Goal: Use online tool/utility: Utilize a website feature to perform a specific function

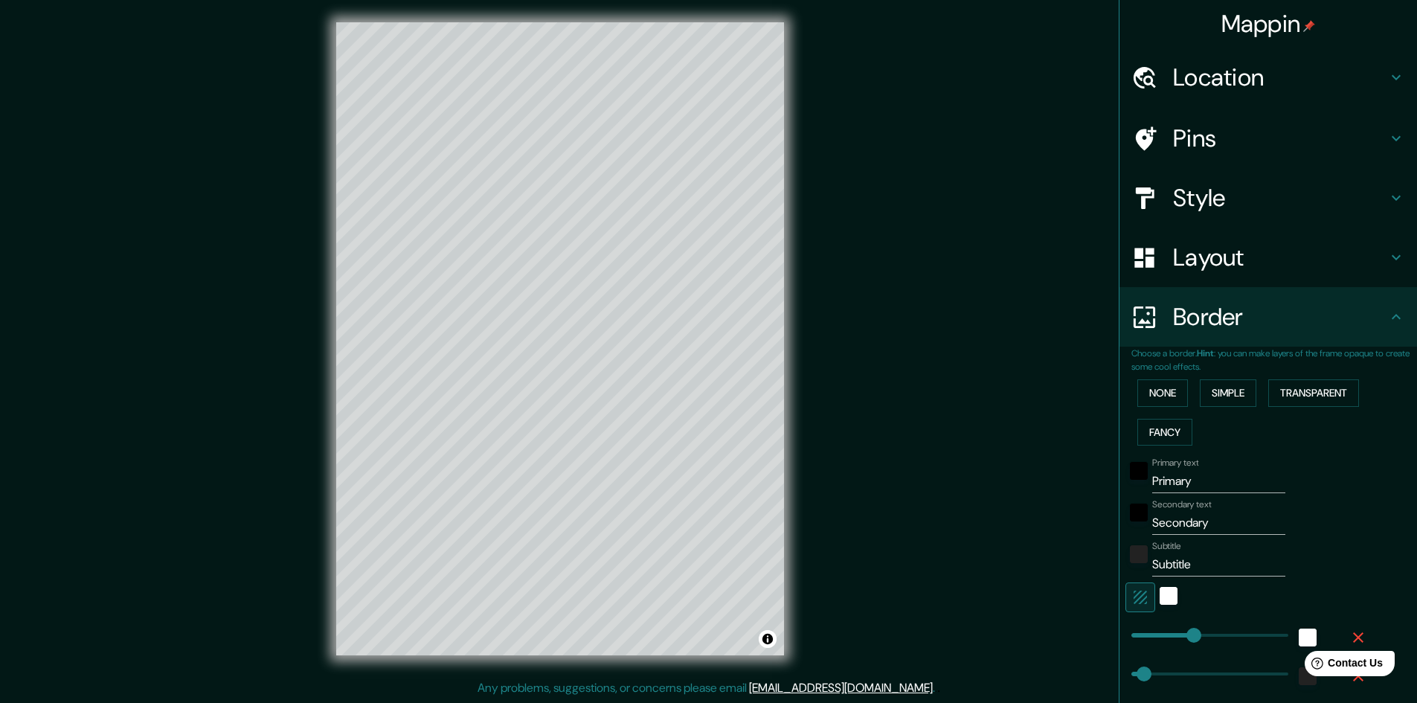
scroll to position [149, 0]
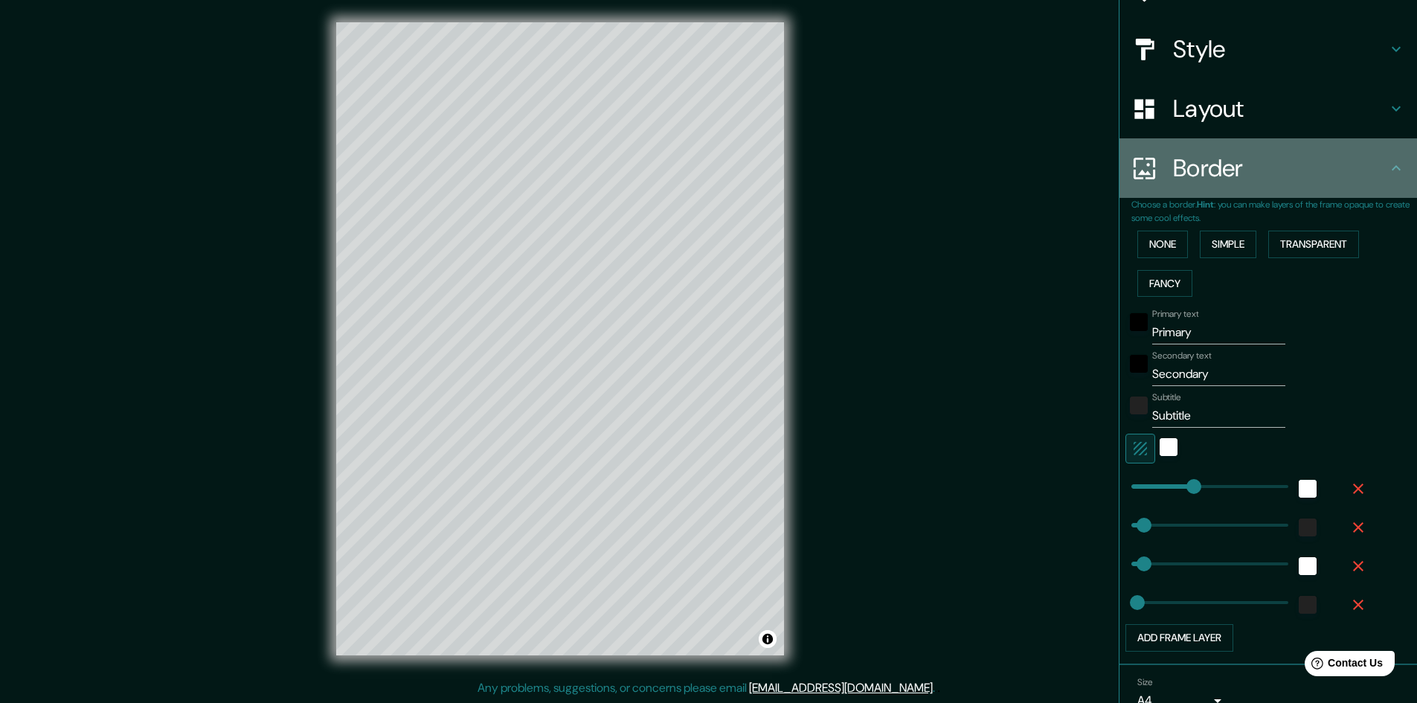
click at [1174, 169] on h4 "Border" at bounding box center [1280, 168] width 214 height 30
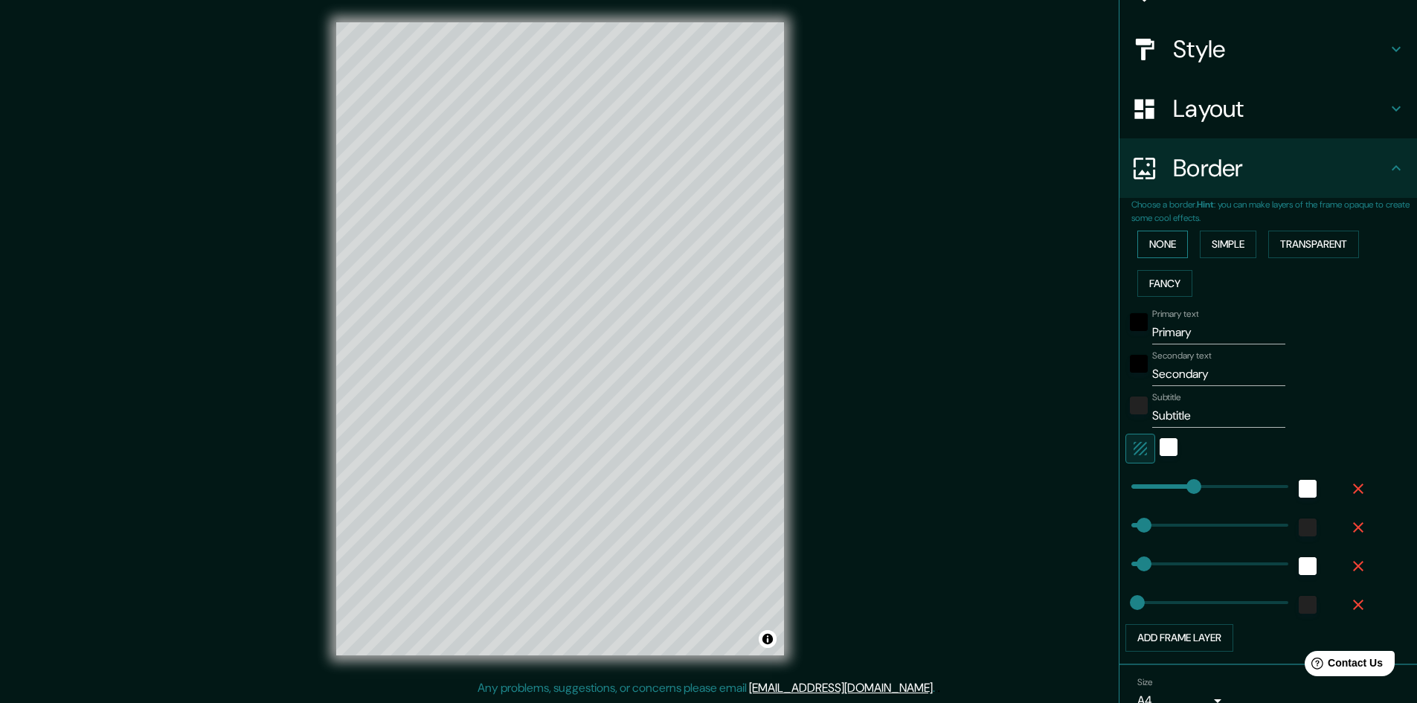
click at [1150, 243] on button "None" at bounding box center [1163, 245] width 51 height 28
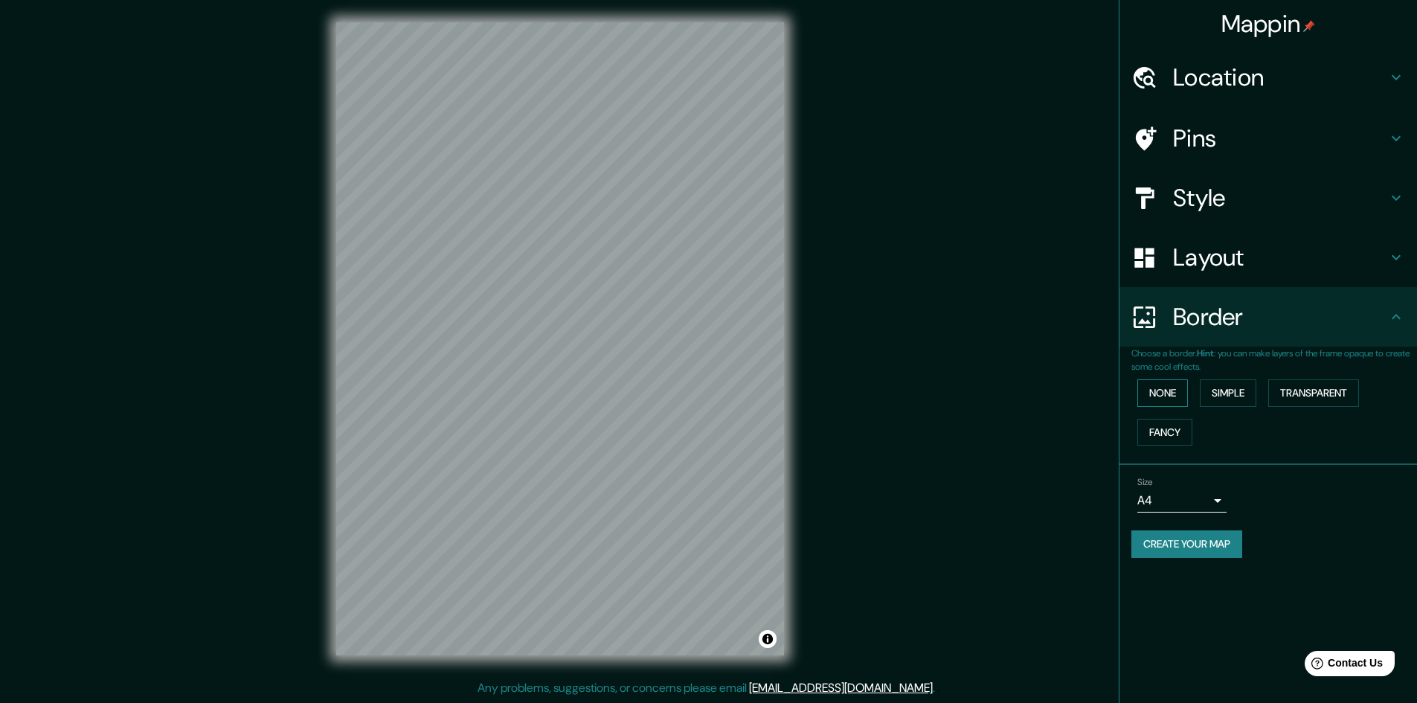
scroll to position [0, 0]
click at [1258, 266] on h4 "Layout" at bounding box center [1280, 258] width 214 height 30
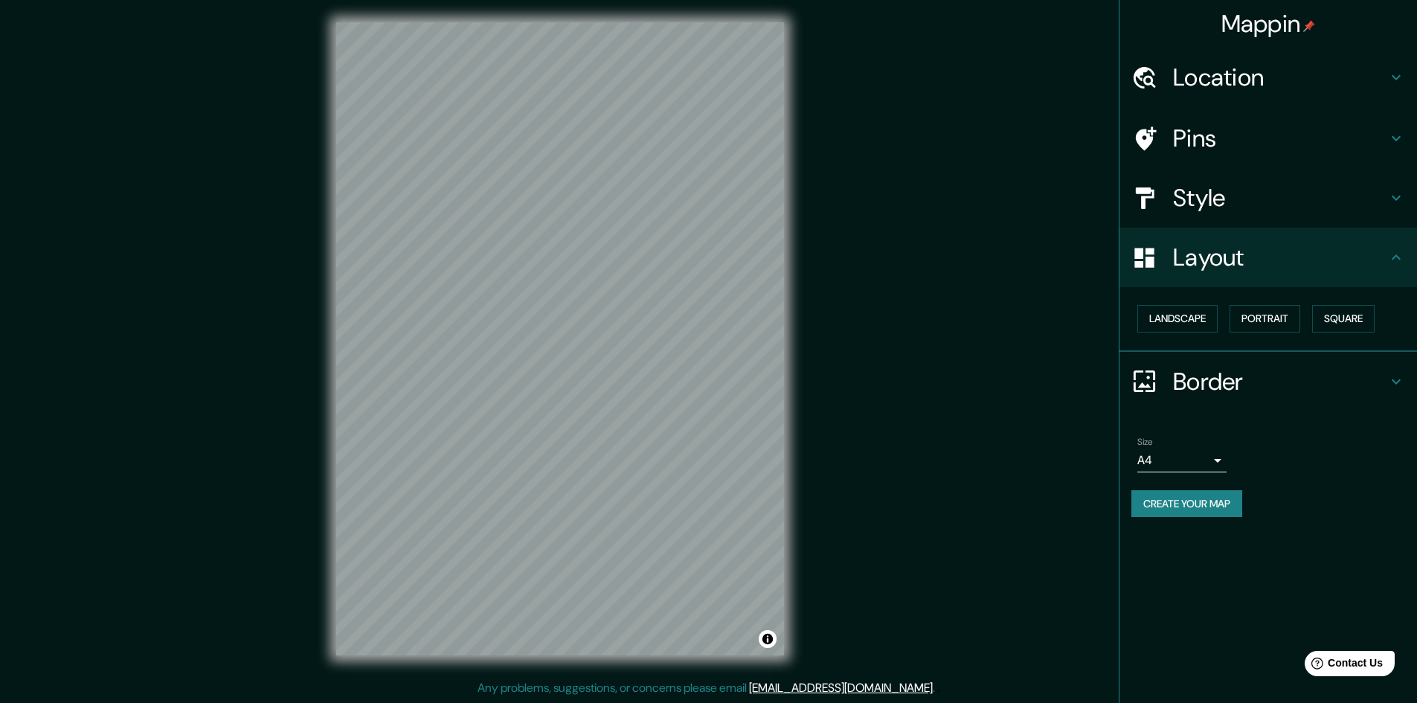
click at [1250, 199] on h4 "Style" at bounding box center [1280, 198] width 214 height 30
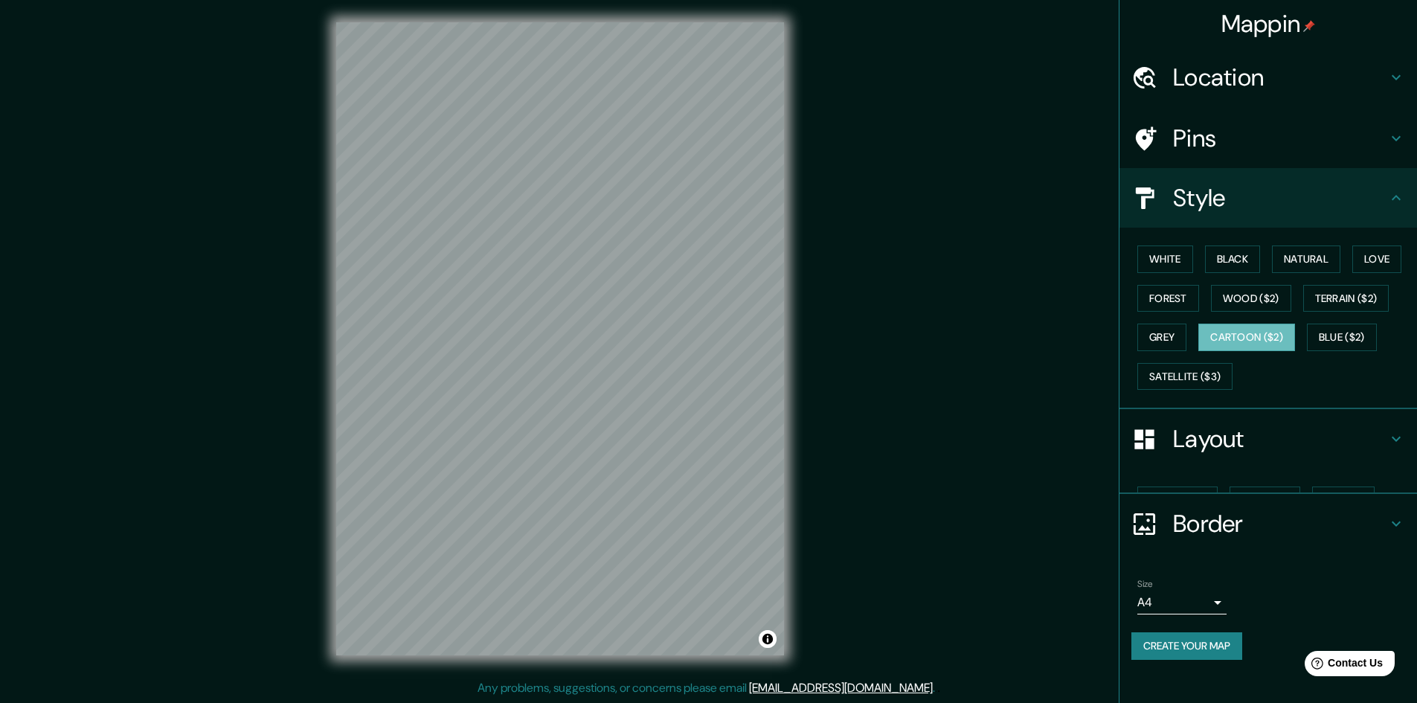
click at [1250, 142] on h4 "Pins" at bounding box center [1280, 138] width 214 height 30
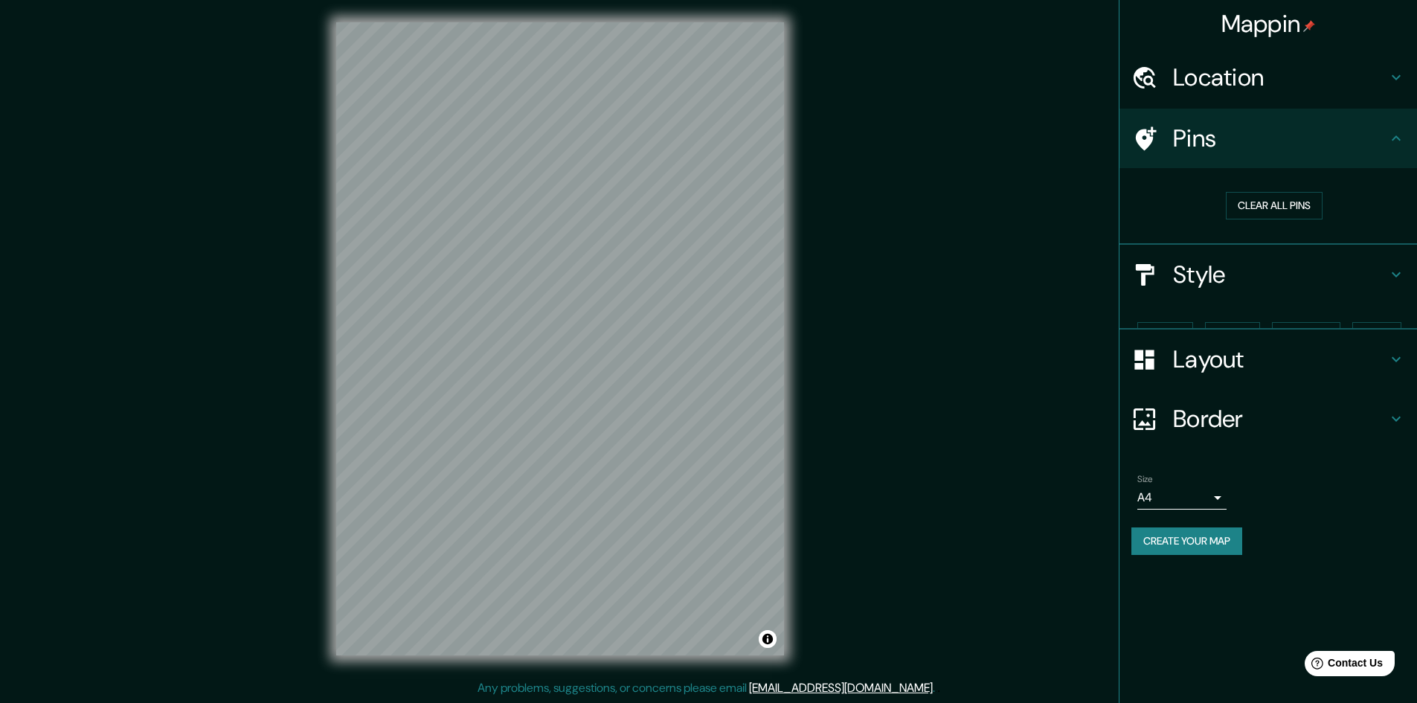
click at [1260, 82] on h4 "Location" at bounding box center [1280, 77] width 214 height 30
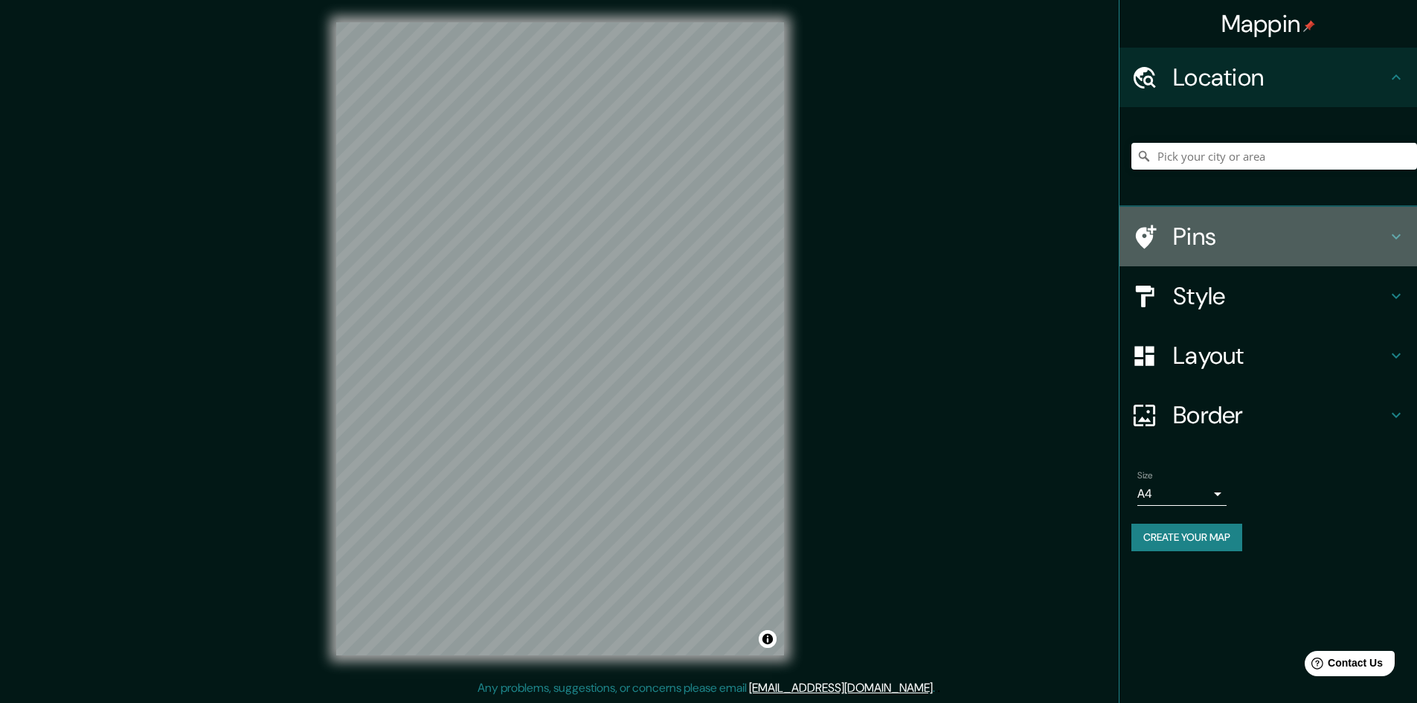
click at [1228, 232] on h4 "Pins" at bounding box center [1280, 237] width 214 height 30
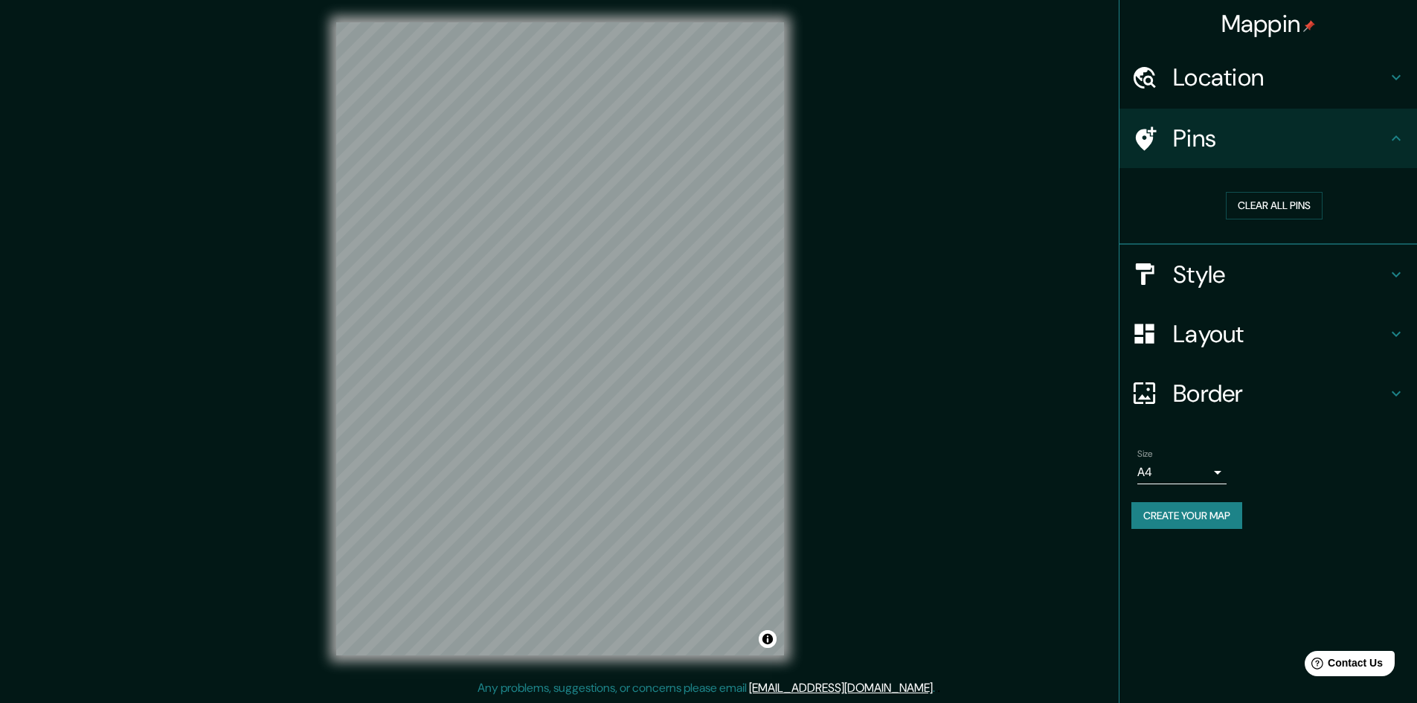
click at [1205, 267] on h4 "Style" at bounding box center [1280, 275] width 214 height 30
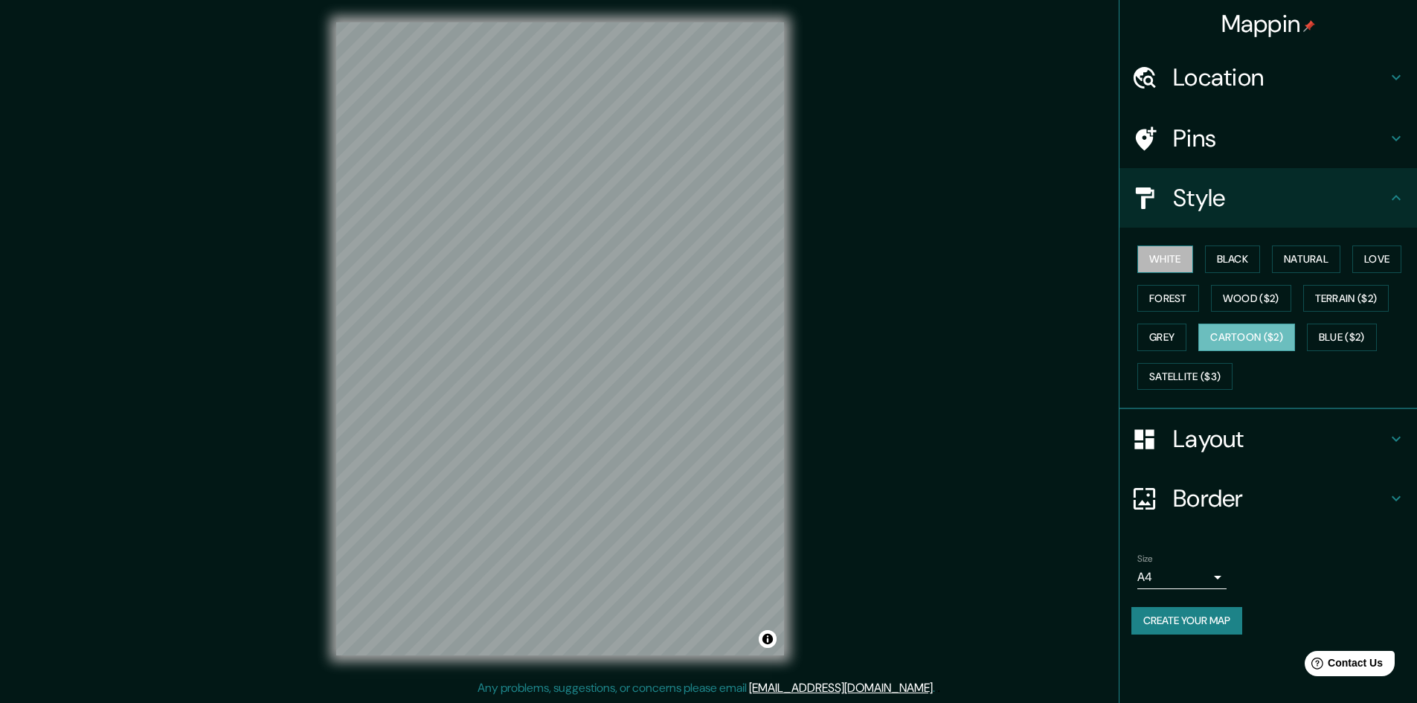
click at [1179, 253] on button "White" at bounding box center [1166, 260] width 56 height 28
click at [1251, 257] on button "Black" at bounding box center [1233, 260] width 56 height 28
click at [1283, 257] on button "Natural" at bounding box center [1306, 260] width 68 height 28
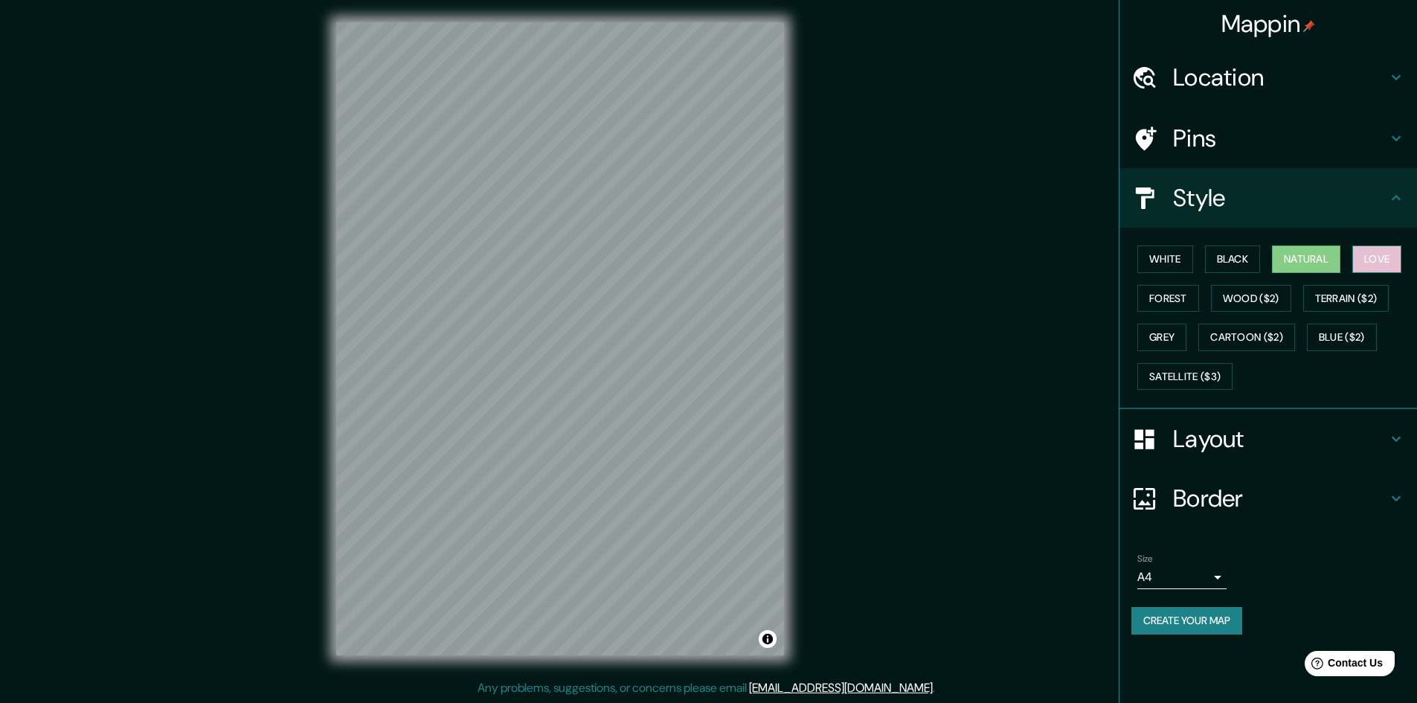
click at [1369, 257] on button "Love" at bounding box center [1377, 260] width 49 height 28
click at [1338, 262] on button "Natural" at bounding box center [1306, 260] width 68 height 28
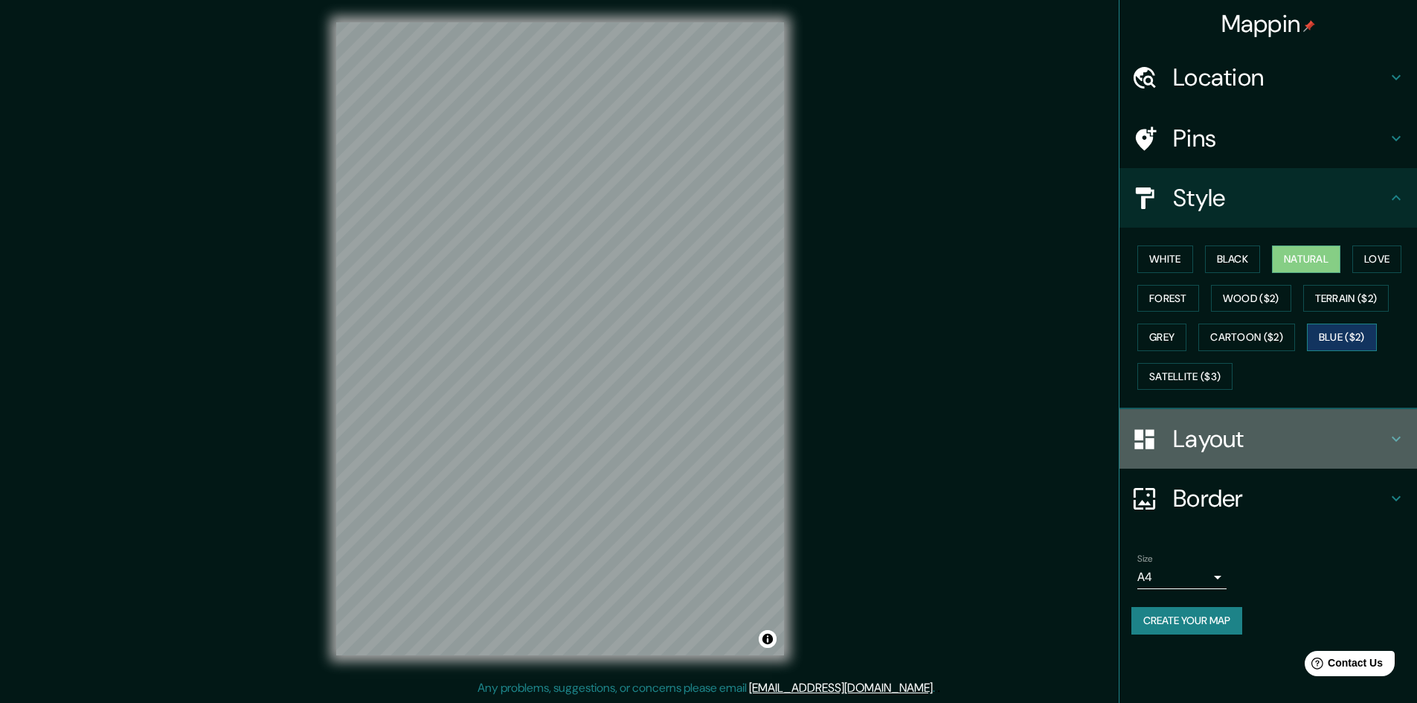
drag, startPoint x: 1331, startPoint y: 439, endPoint x: 1373, endPoint y: 332, distance: 114.9
click at [1368, 342] on ul "Location Pins Style White Black Natural Love Forest Wood ($2) Terrain ($2) Grey…" at bounding box center [1269, 350] width 298 height 605
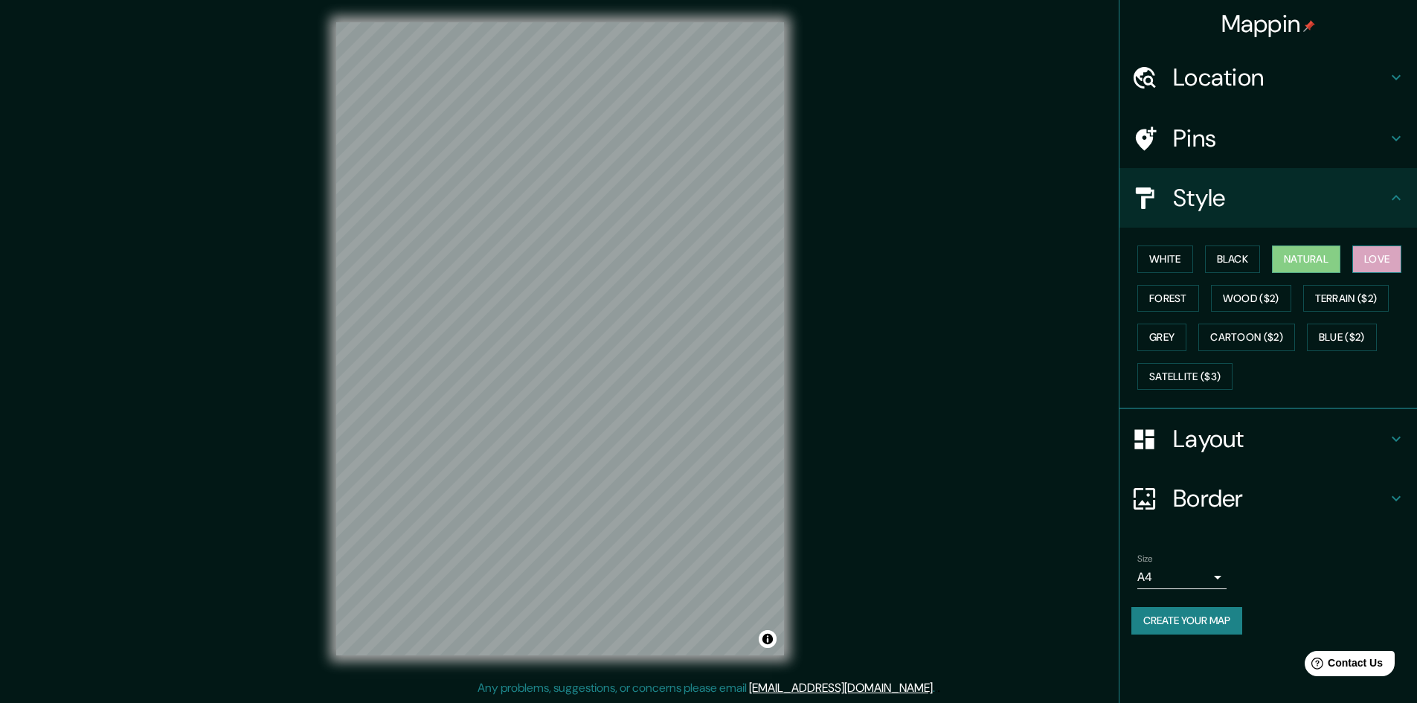
click at [1384, 259] on button "Love" at bounding box center [1377, 260] width 49 height 28
click at [1384, 286] on button "Terrain ($2)" at bounding box center [1346, 299] width 86 height 28
click at [1280, 298] on button "Wood ($2)" at bounding box center [1251, 299] width 80 height 28
click at [1204, 306] on div "White Black Natural Love Forest Wood ($2) Terrain ($2) Grey Cartoon ($2) Blue (…" at bounding box center [1275, 318] width 286 height 156
click at [1180, 306] on button "Forest" at bounding box center [1169, 299] width 62 height 28
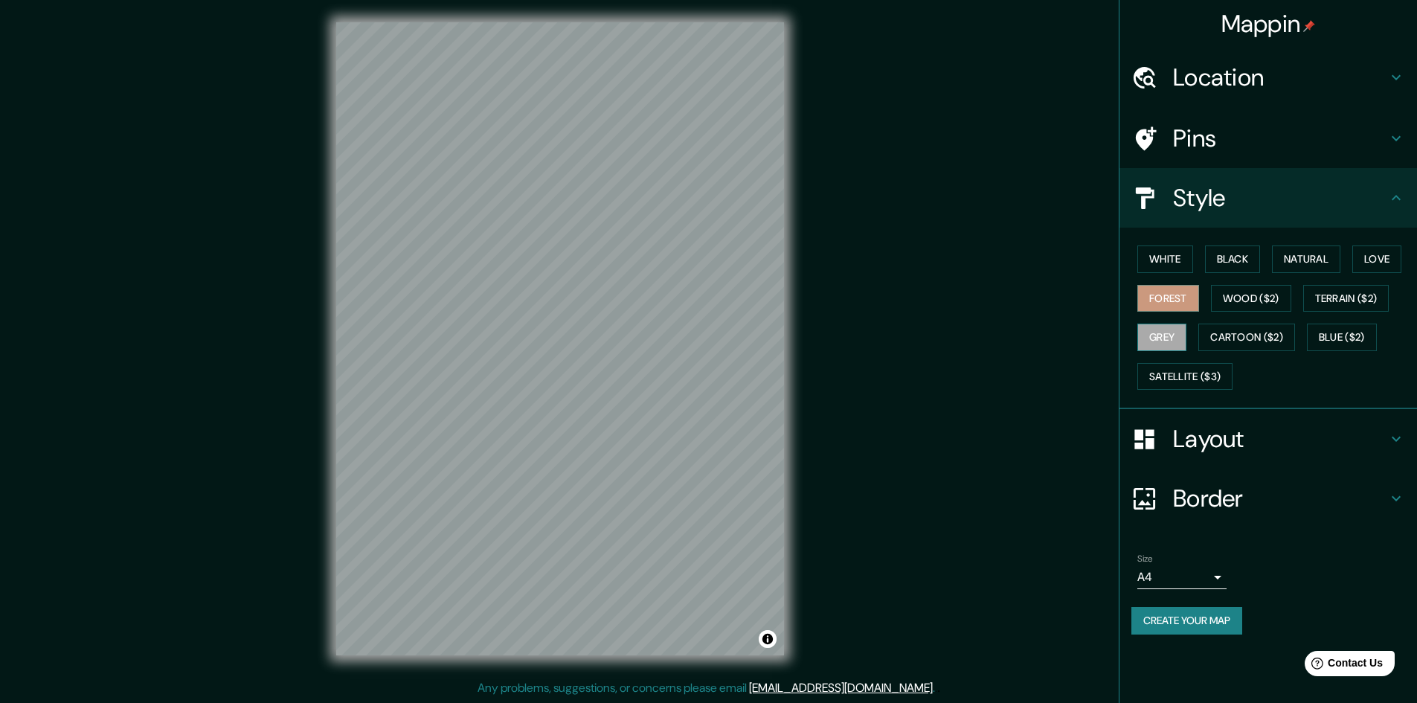
click at [1173, 327] on button "Grey" at bounding box center [1162, 338] width 49 height 28
click at [1210, 333] on button "Cartoon ($2)" at bounding box center [1247, 338] width 97 height 28
click at [1300, 338] on div "White Black Natural Love Forest Wood ($2) Terrain ($2) Grey Cartoon ($2) Blue (…" at bounding box center [1275, 318] width 286 height 156
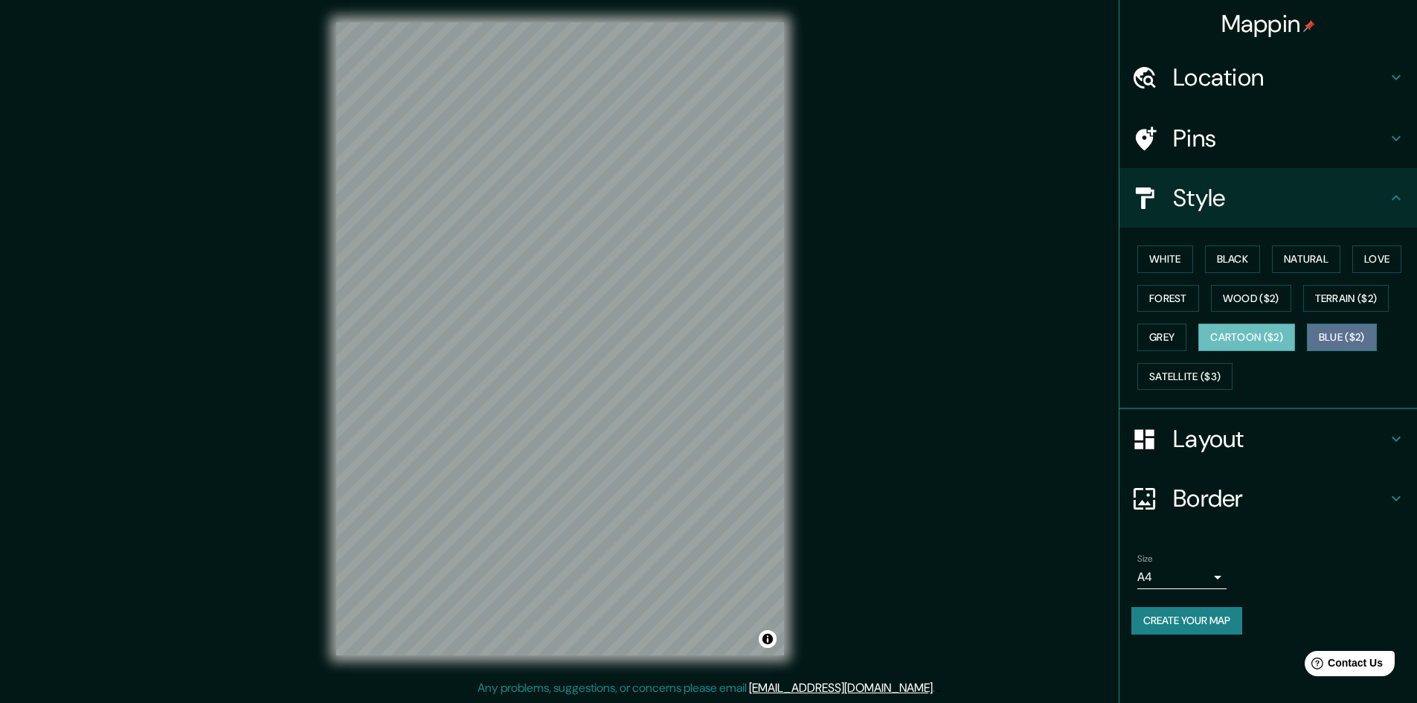
click at [1333, 339] on button "Blue ($2)" at bounding box center [1342, 338] width 70 height 28
click at [1189, 261] on div "White Black Natural Love Forest Wood ($2) Terrain ($2) Grey Cartoon ($2) Blue (…" at bounding box center [1275, 318] width 286 height 156
click at [1189, 261] on button "White" at bounding box center [1166, 260] width 56 height 28
click at [1190, 439] on h4 "Layout" at bounding box center [1280, 439] width 214 height 30
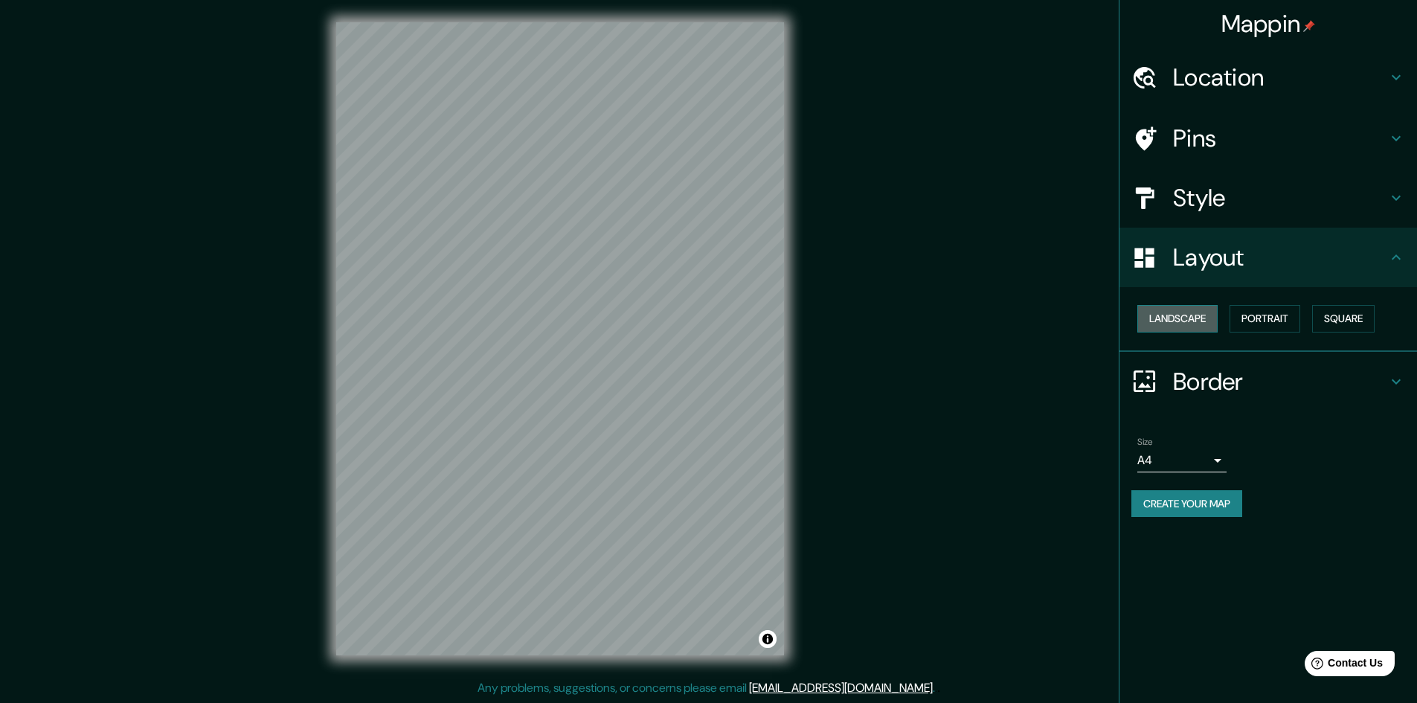
click at [1187, 326] on button "Landscape" at bounding box center [1178, 319] width 80 height 28
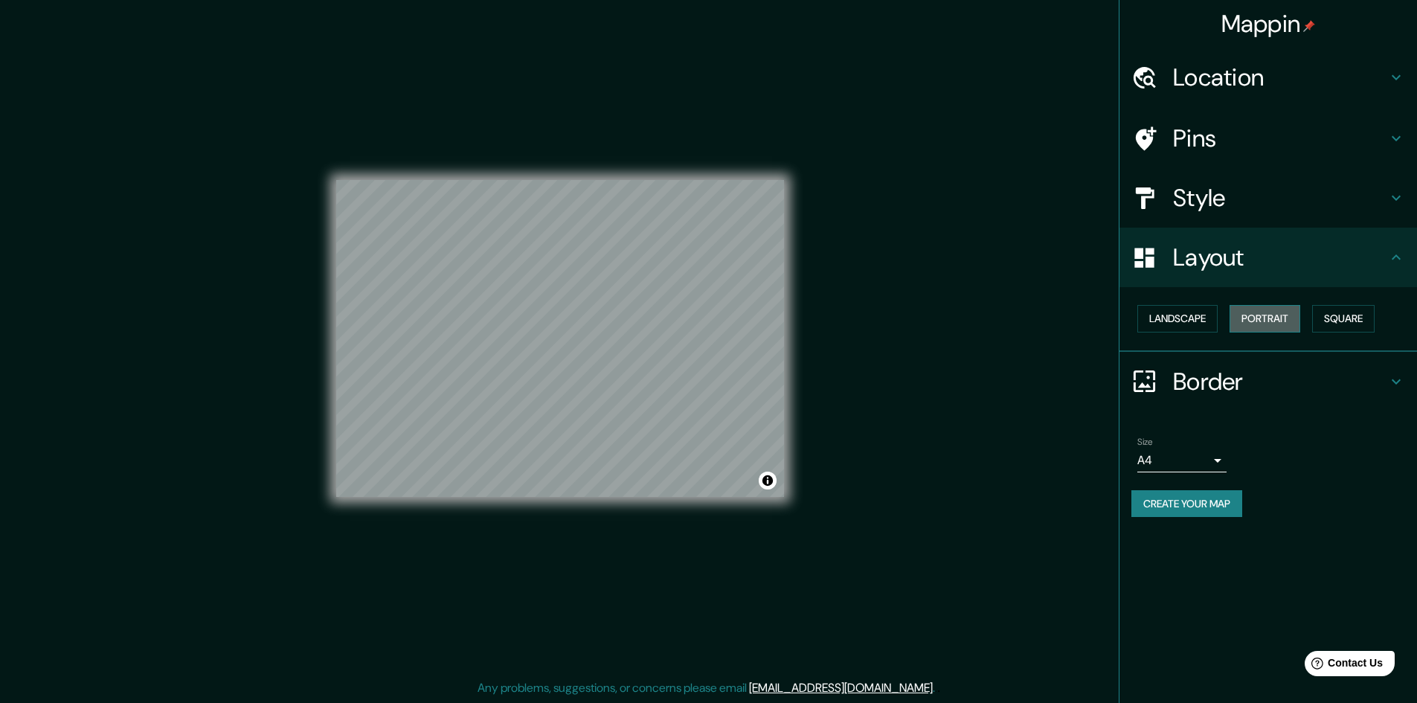
click at [1260, 325] on button "Portrait" at bounding box center [1265, 319] width 71 height 28
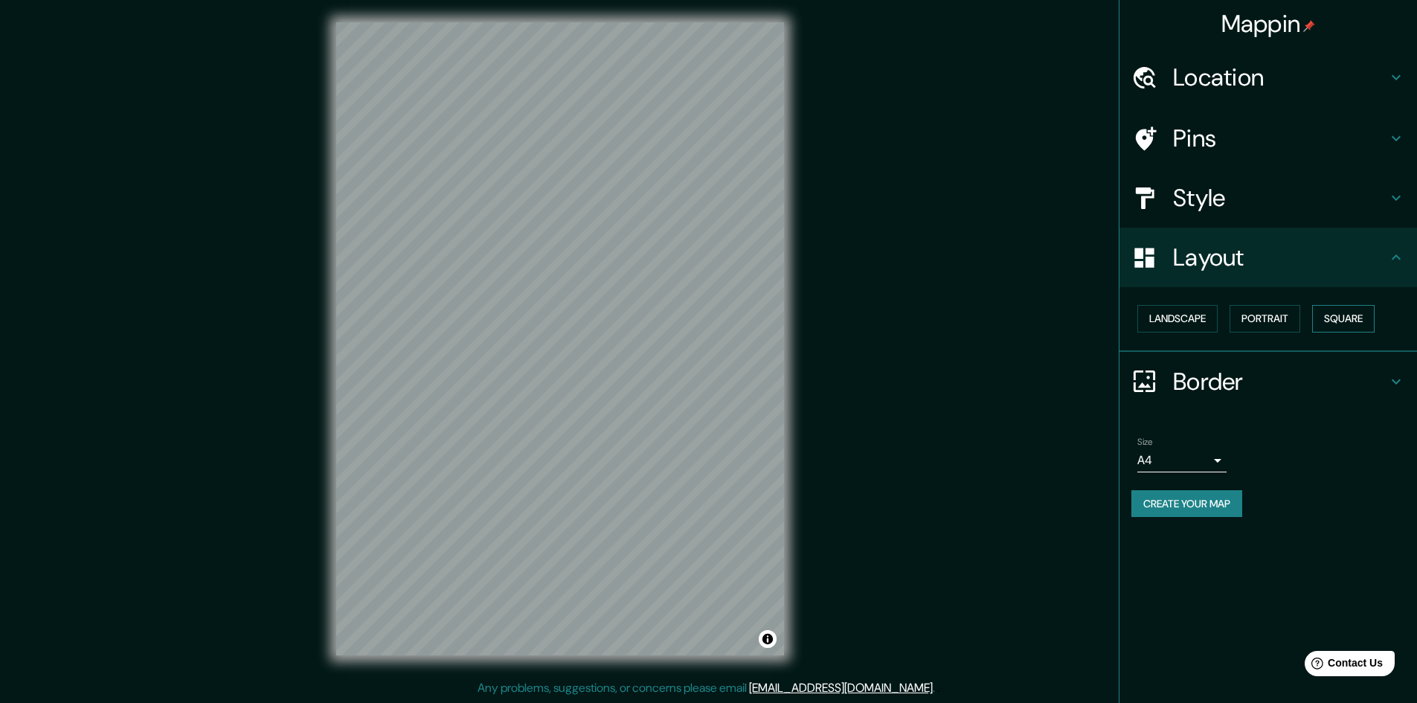
click at [1358, 320] on button "Square" at bounding box center [1343, 319] width 62 height 28
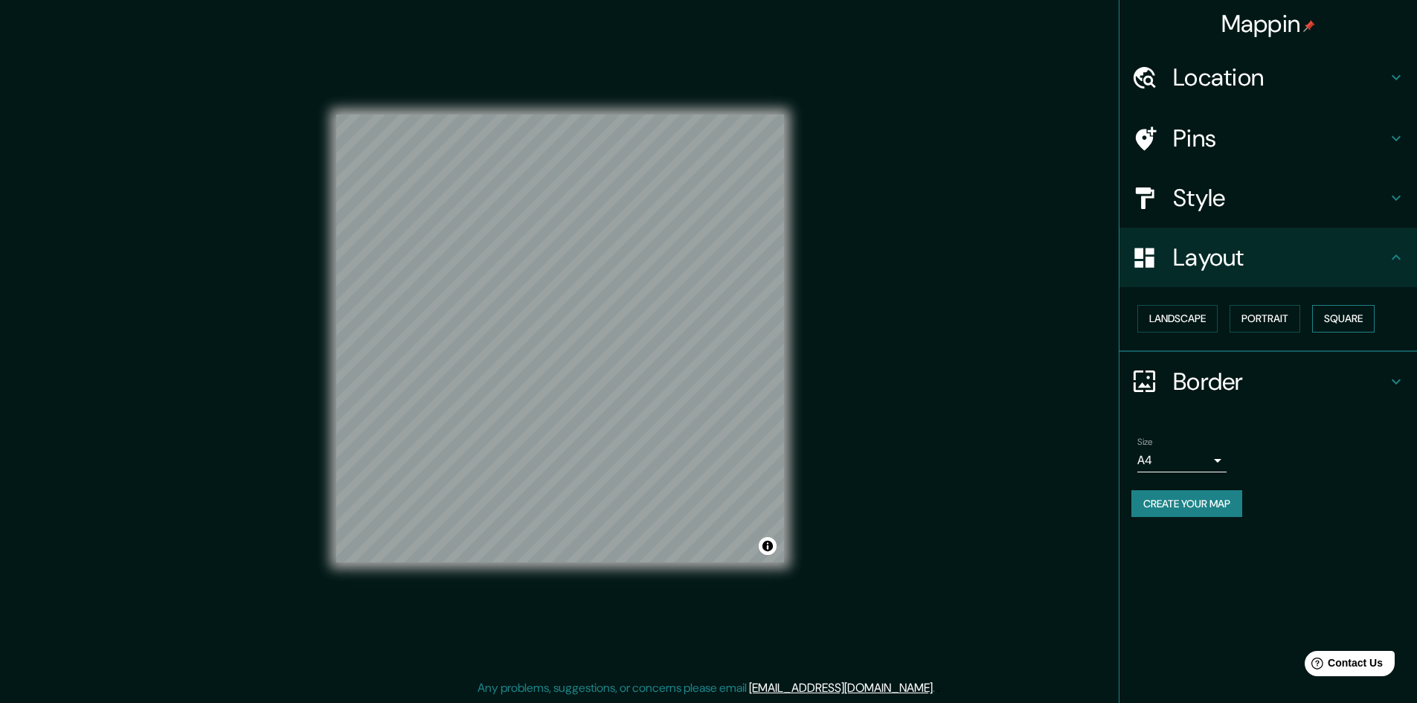
click at [1324, 321] on button "Square" at bounding box center [1343, 319] width 62 height 28
click at [1290, 309] on button "Portrait" at bounding box center [1265, 319] width 71 height 28
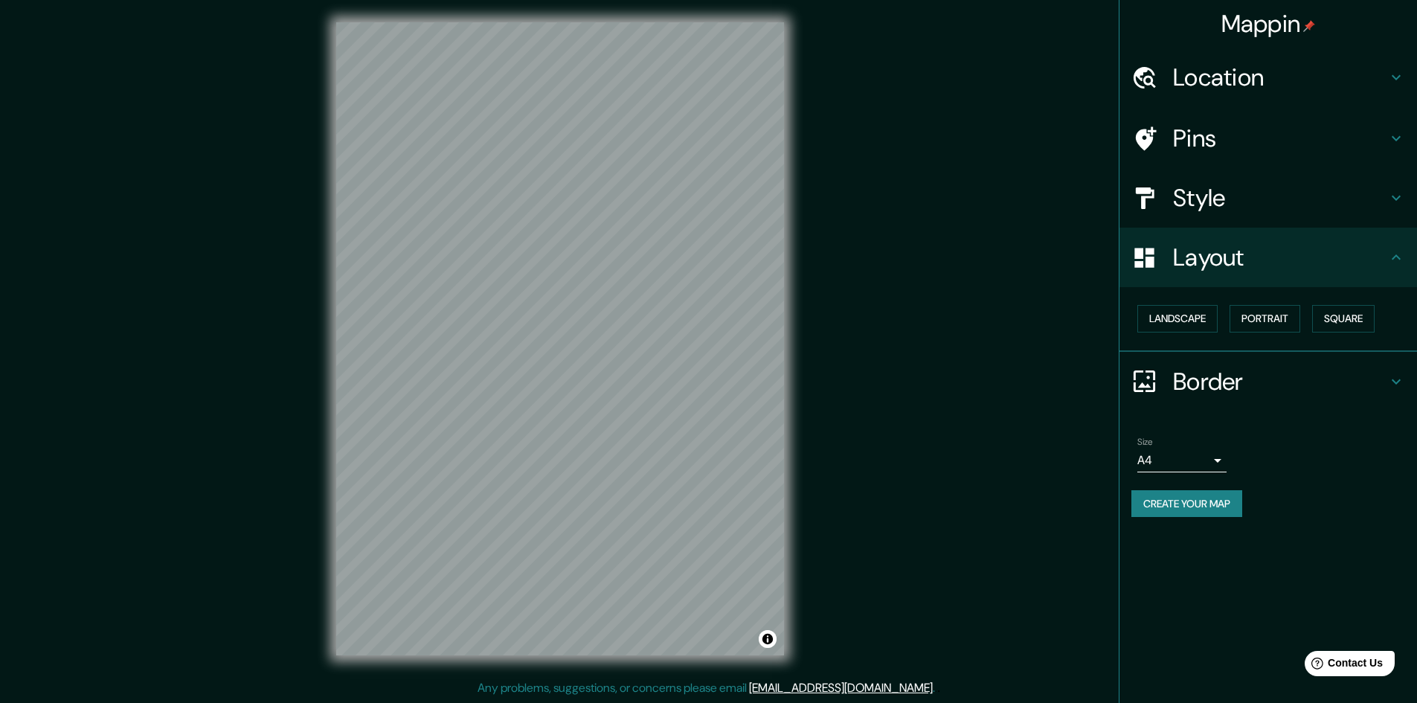
click at [1257, 374] on h4 "Border" at bounding box center [1280, 382] width 214 height 30
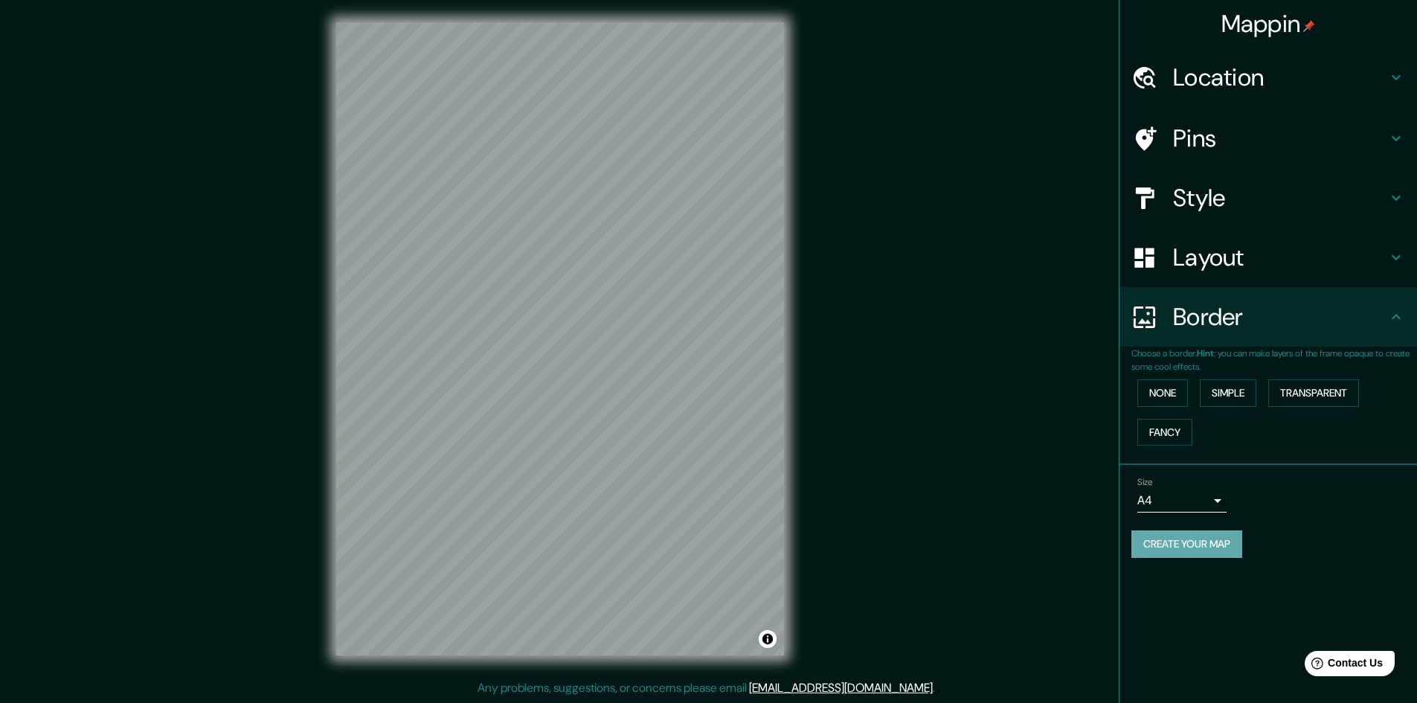
click at [1222, 556] on button "Create your map" at bounding box center [1187, 544] width 111 height 28
click at [969, 487] on div "Mappin Location Pins Style Layout Border Choose a border. Hint : you can make l…" at bounding box center [708, 351] width 1417 height 705
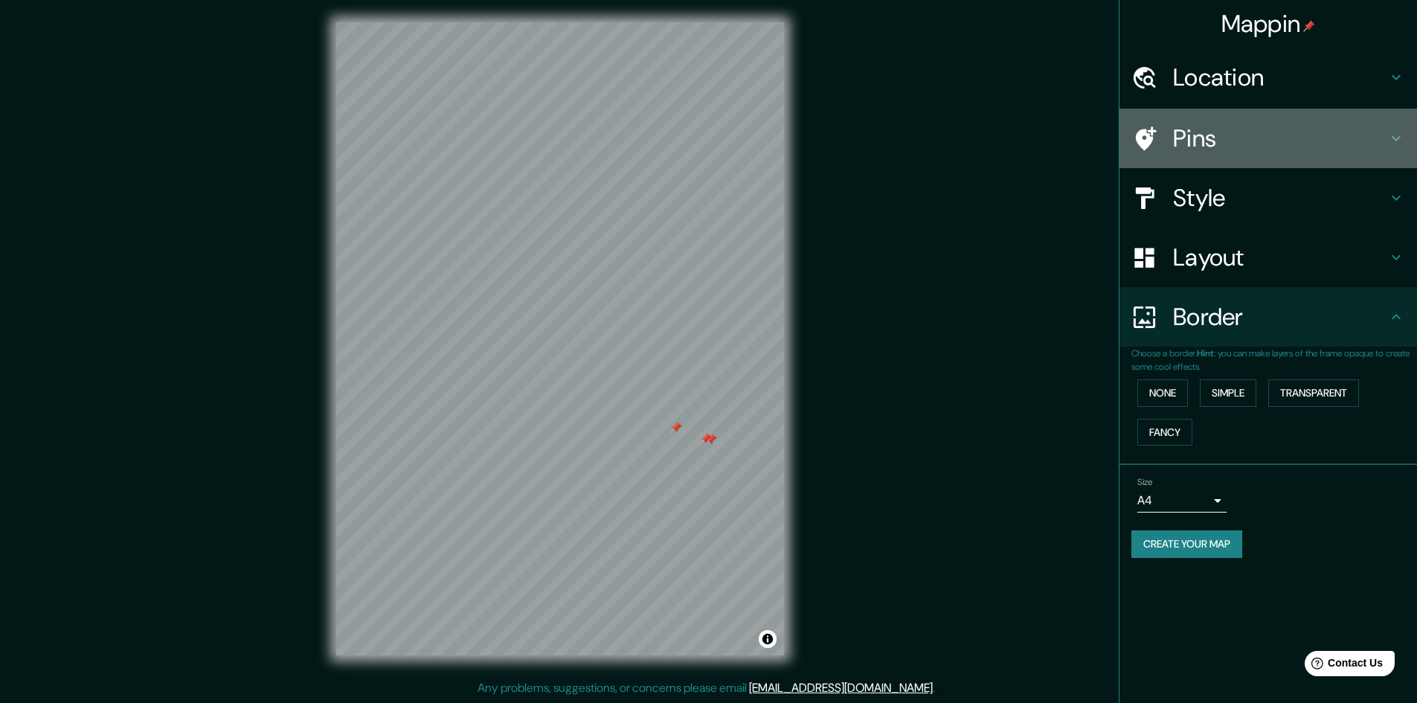
click at [1269, 150] on h4 "Pins" at bounding box center [1280, 138] width 214 height 30
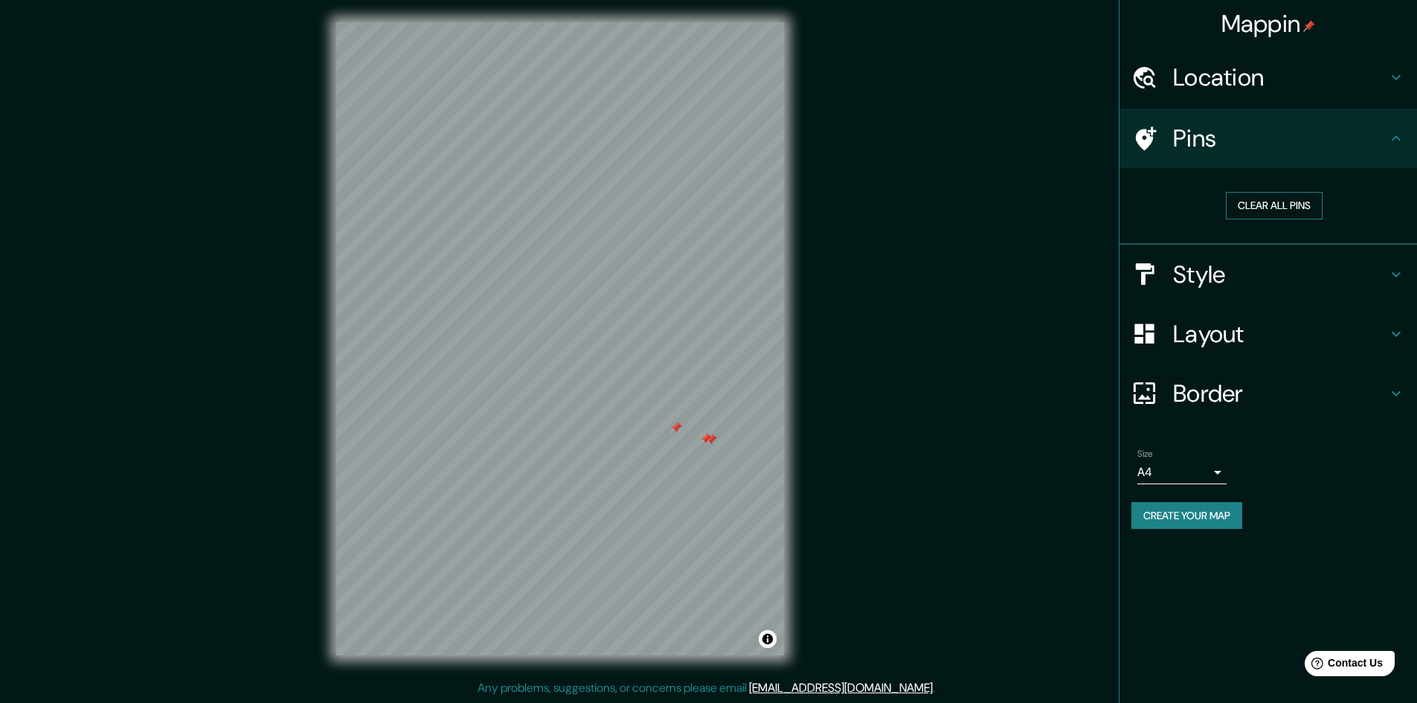
click at [1282, 208] on button "Clear all pins" at bounding box center [1274, 206] width 97 height 28
drag, startPoint x: 786, startPoint y: 332, endPoint x: 857, endPoint y: 313, distance: 73.1
click at [857, 313] on div "Mappin Location Pins Clear all pins Style Layout Border Choose a border. Hint :…" at bounding box center [708, 351] width 1417 height 705
click at [1296, 286] on h4 "Style" at bounding box center [1280, 275] width 214 height 30
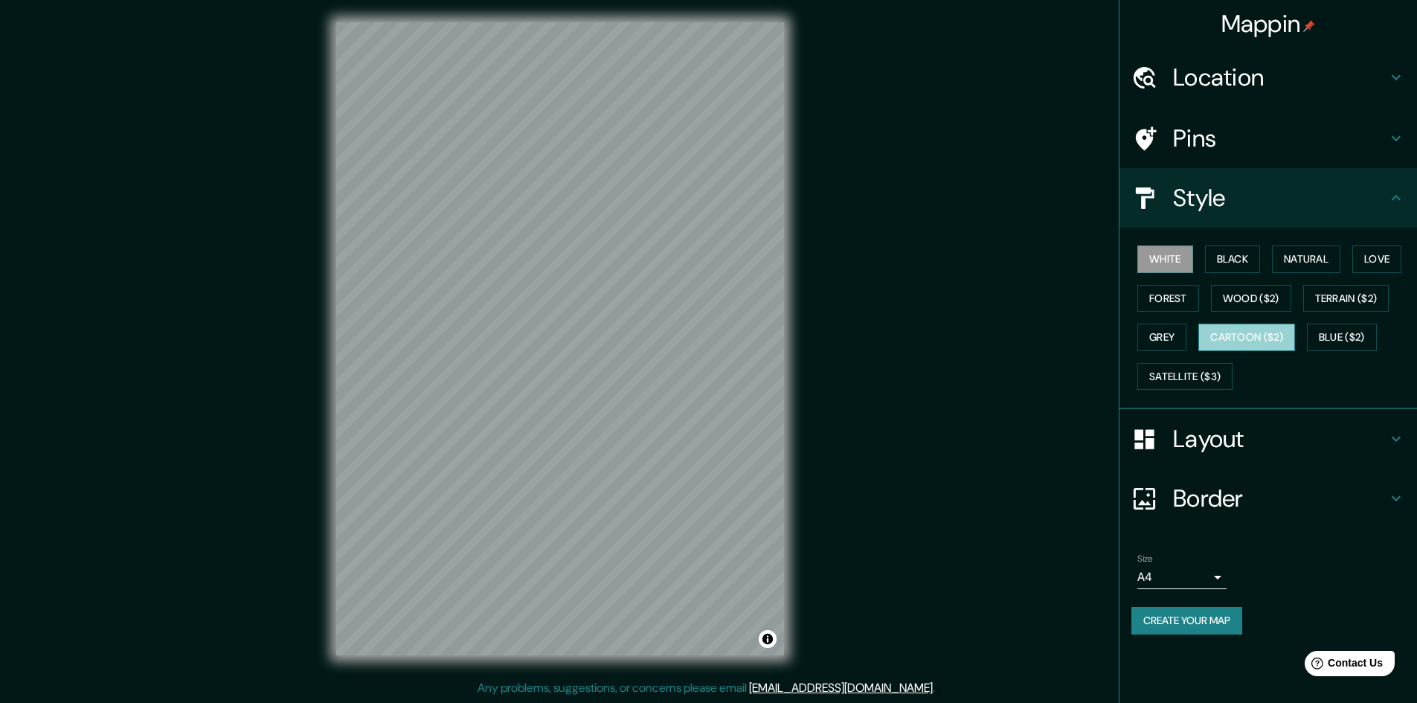
click at [1269, 333] on button "Cartoon ($2)" at bounding box center [1247, 338] width 97 height 28
click at [1350, 342] on button "Blue ($2)" at bounding box center [1342, 338] width 70 height 28
click at [1168, 334] on button "Grey" at bounding box center [1162, 338] width 49 height 28
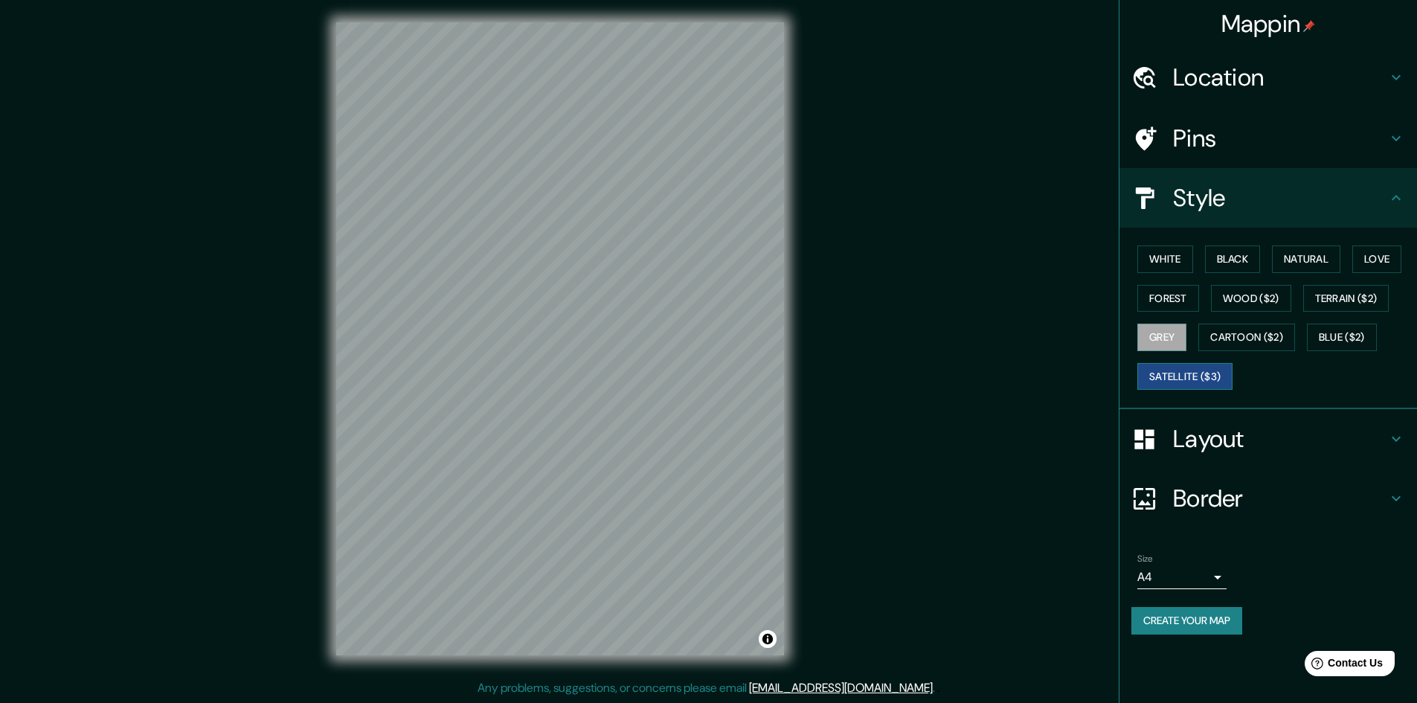
click at [1168, 365] on button "Satellite ($3)" at bounding box center [1185, 377] width 95 height 28
click at [1176, 378] on button "Satellite ($3)" at bounding box center [1185, 377] width 95 height 28
click at [1220, 317] on div "White Black Natural Love Forest Wood ($2) Terrain ($2) Grey Cartoon ($2) Blue (…" at bounding box center [1275, 318] width 286 height 156
click at [1254, 304] on button "Wood ($2)" at bounding box center [1251, 299] width 80 height 28
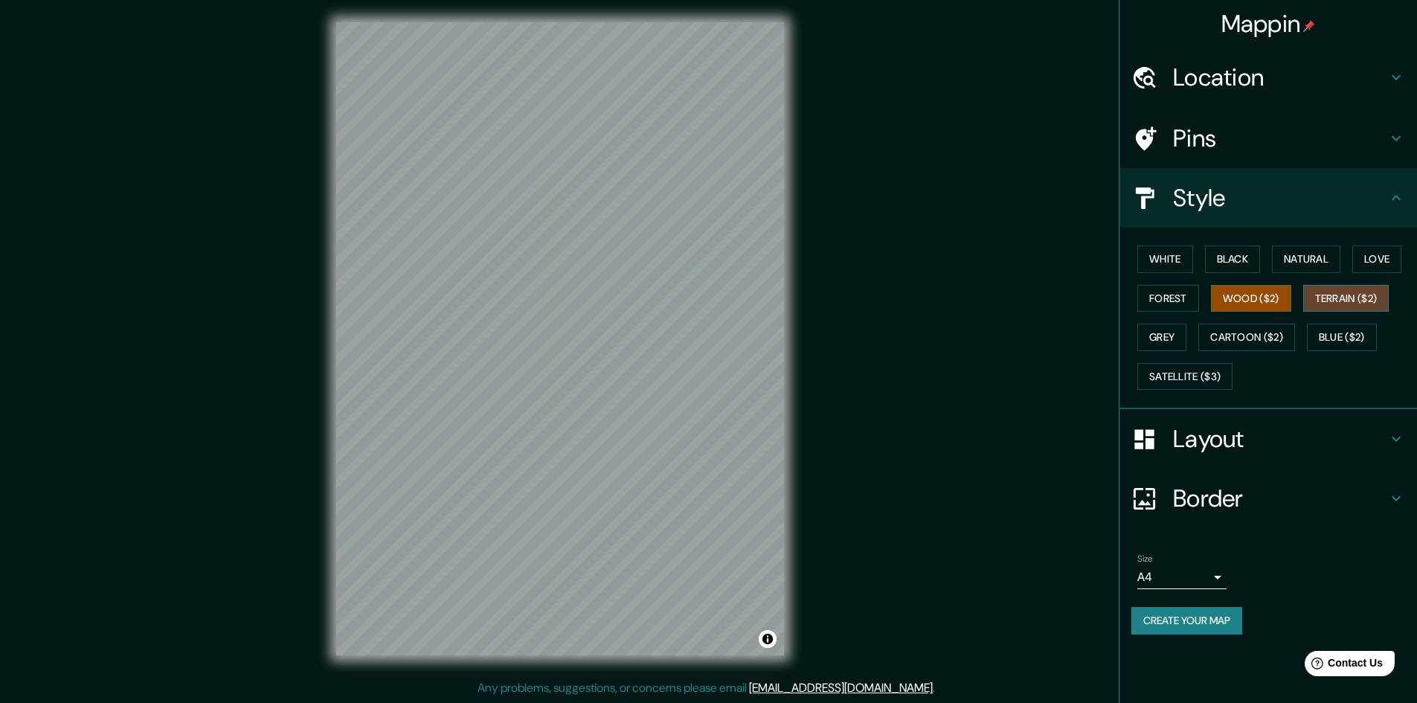
click at [1374, 301] on button "Terrain ($2)" at bounding box center [1346, 299] width 86 height 28
click at [1222, 262] on button "Black" at bounding box center [1233, 260] width 56 height 28
click at [1309, 259] on button "Natural" at bounding box center [1306, 260] width 68 height 28
click at [1372, 261] on button "Love" at bounding box center [1377, 260] width 49 height 28
click at [1311, 260] on button "Natural" at bounding box center [1306, 260] width 68 height 28
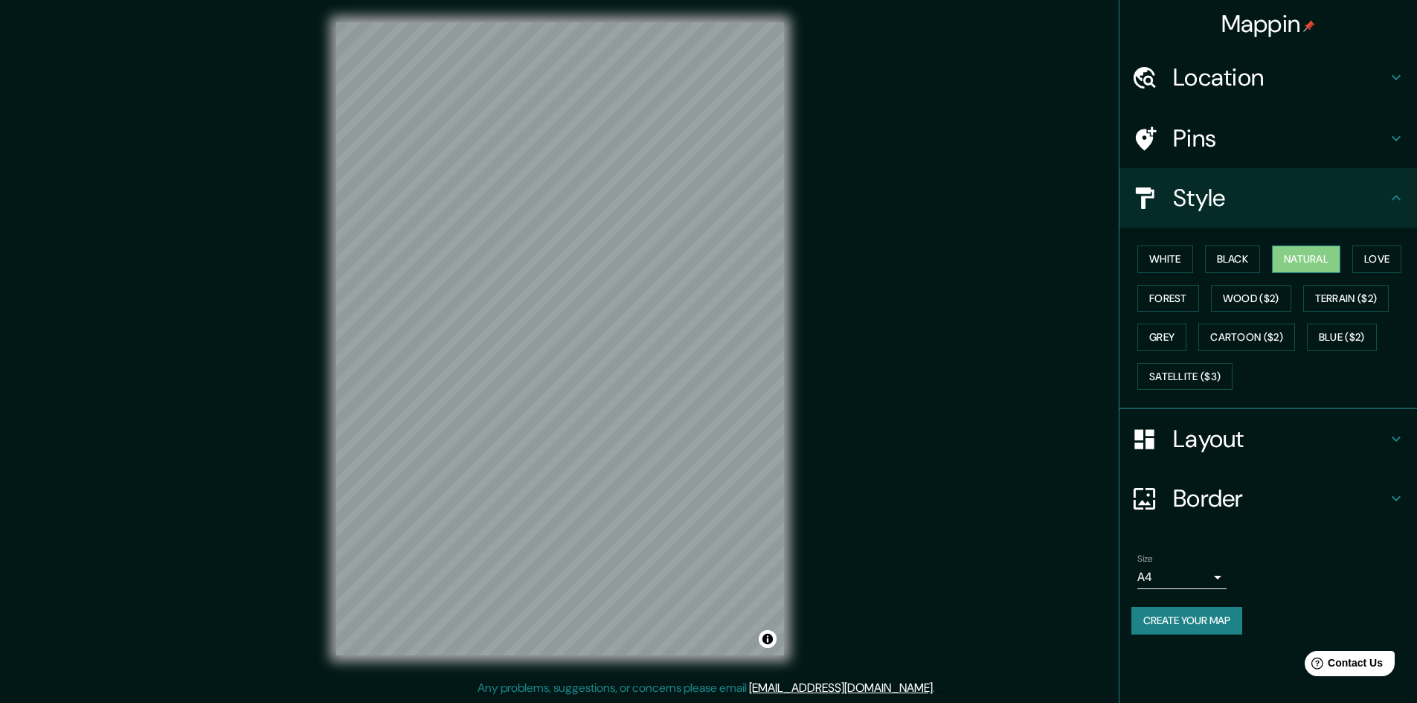
click at [1297, 261] on button "Natural" at bounding box center [1306, 260] width 68 height 28
click at [1185, 268] on button "White" at bounding box center [1166, 260] width 56 height 28
